Goal: Task Accomplishment & Management: Use online tool/utility

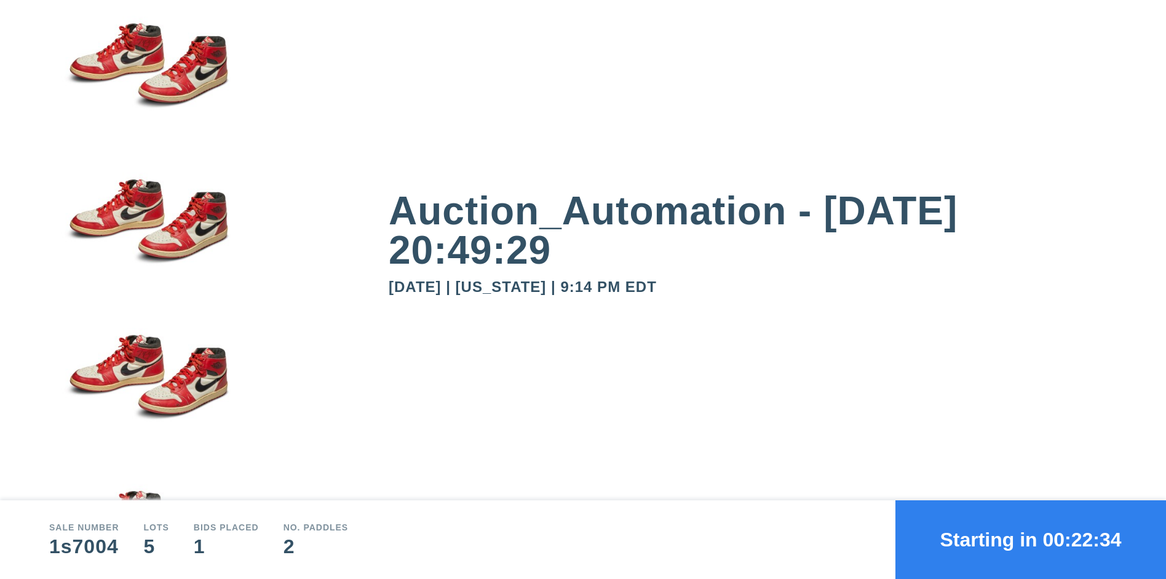
click at [1031, 540] on button "Starting in 00:22:34" at bounding box center [1030, 540] width 271 height 79
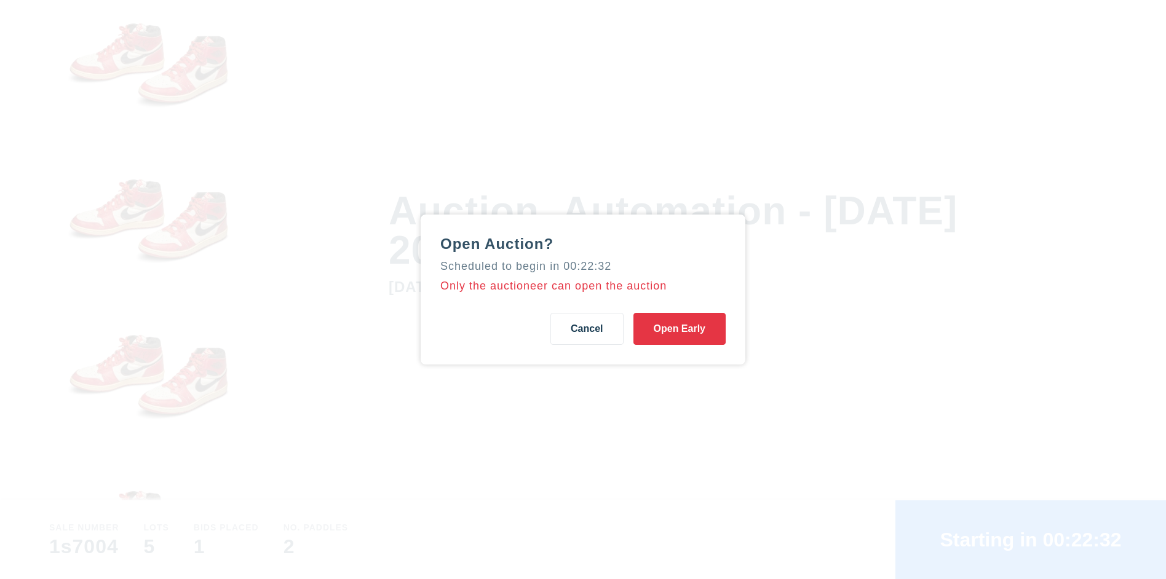
click at [679, 329] on button "Open Early" at bounding box center [679, 329] width 92 height 32
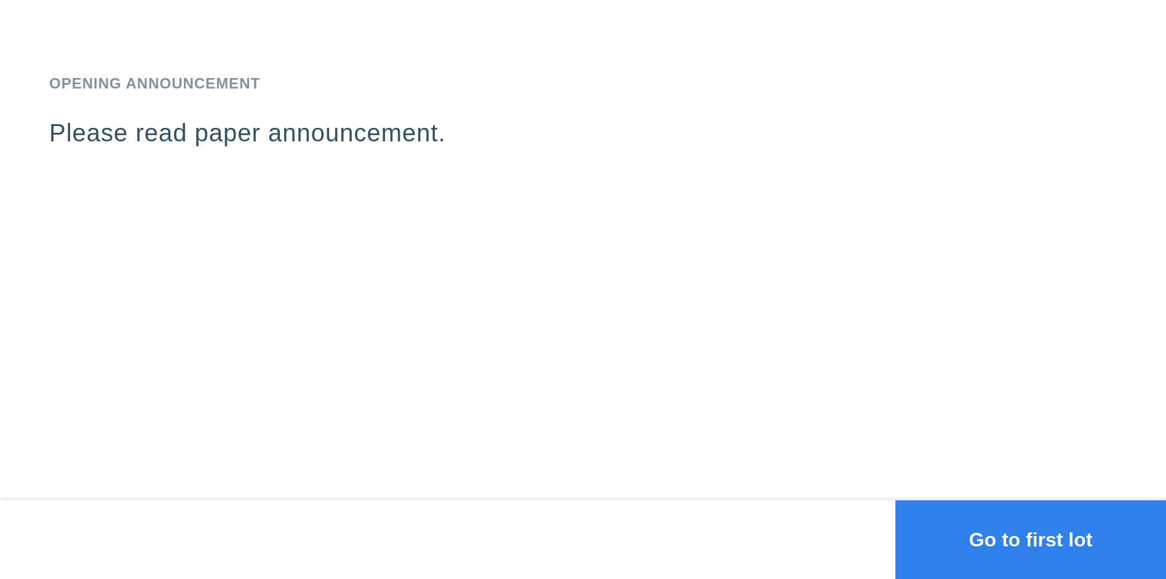
click at [1031, 540] on button "Go to first lot" at bounding box center [1030, 540] width 271 height 79
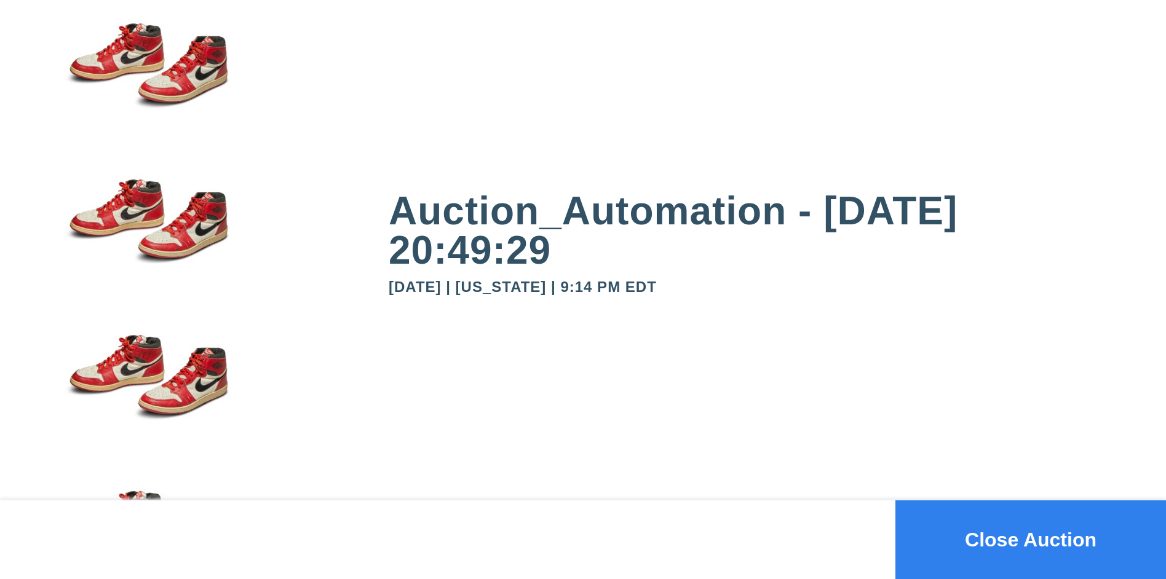
click at [1031, 540] on button "Close Auction" at bounding box center [1030, 540] width 271 height 79
